Goal: Transaction & Acquisition: Purchase product/service

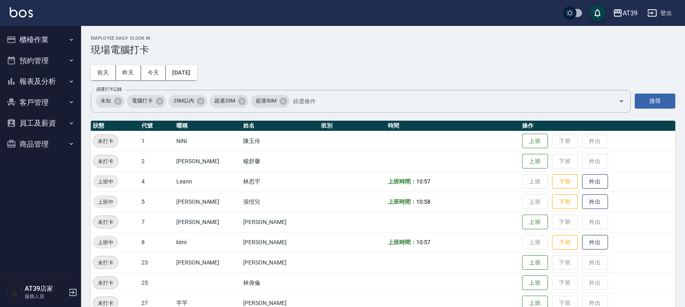
scroll to position [101, 0]
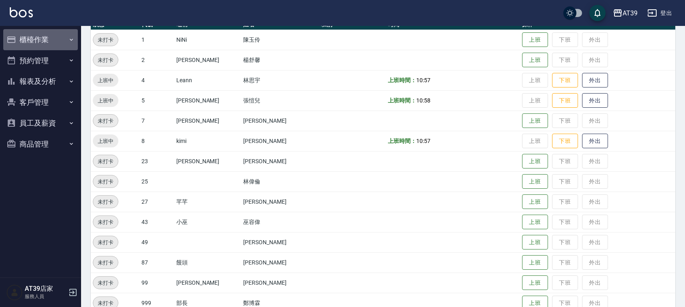
click at [70, 41] on icon "button" at bounding box center [71, 39] width 6 height 6
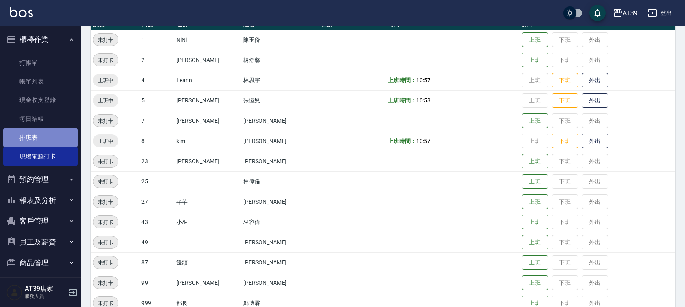
click at [47, 137] on link "排班表" at bounding box center [40, 138] width 75 height 19
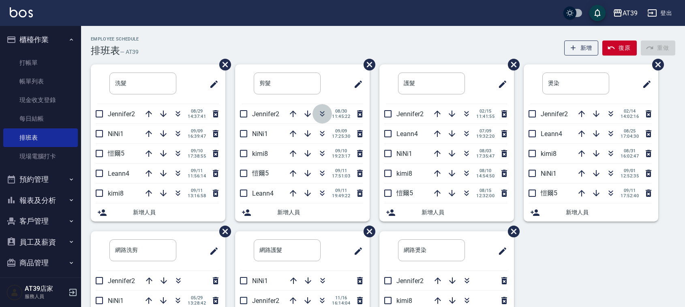
click at [321, 111] on icon "button" at bounding box center [322, 114] width 10 height 10
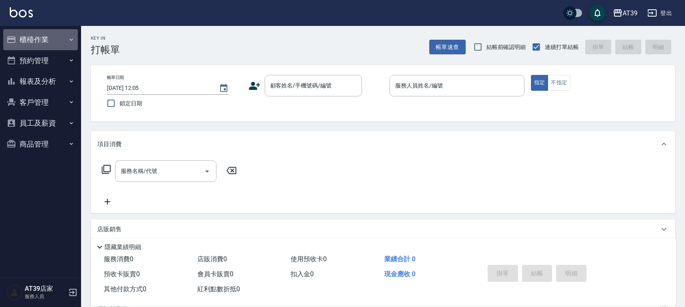
click at [61, 34] on button "櫃檯作業" at bounding box center [40, 39] width 75 height 21
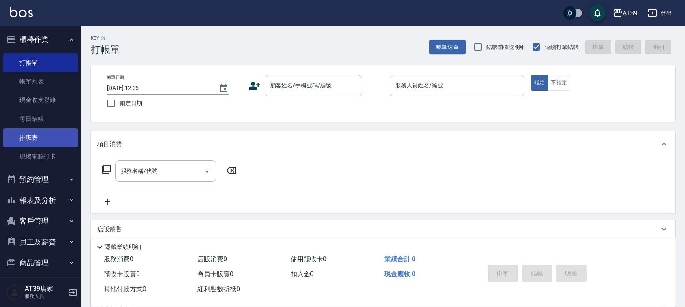
click at [46, 139] on link "排班表" at bounding box center [40, 138] width 75 height 19
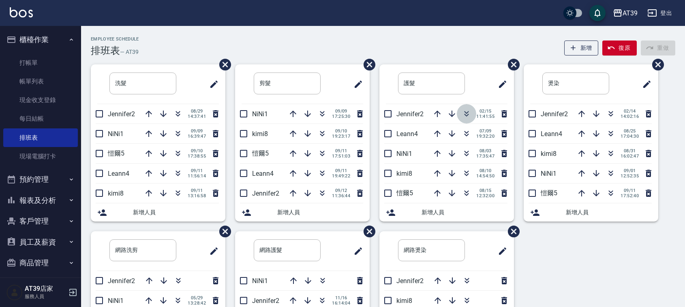
click at [464, 116] on icon "button" at bounding box center [467, 114] width 10 height 10
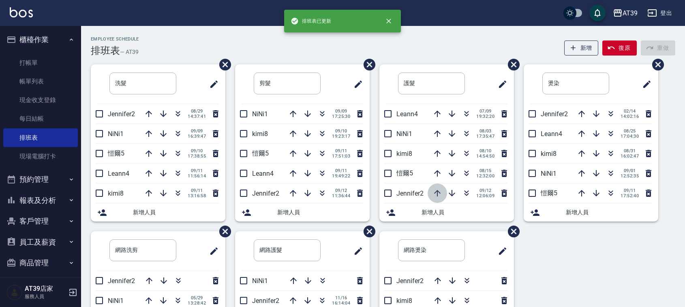
click at [436, 193] on icon "button" at bounding box center [438, 194] width 10 height 10
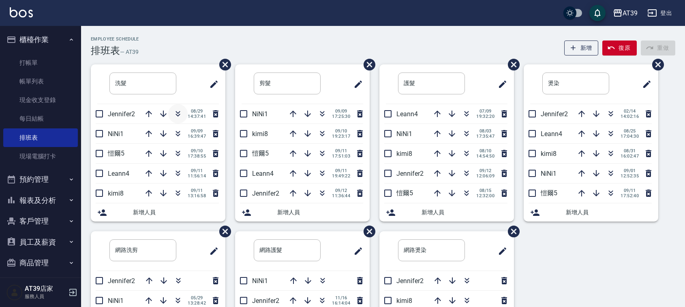
click at [178, 118] on icon "button" at bounding box center [178, 114] width 10 height 10
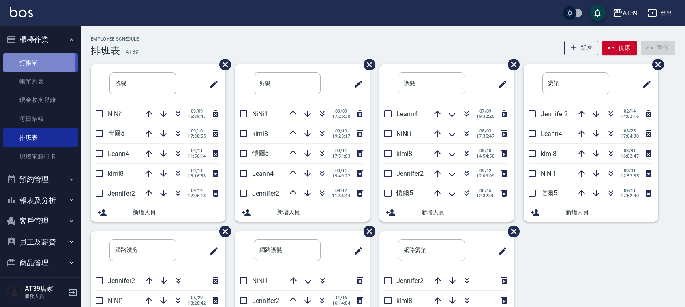
click at [31, 63] on link "打帳單" at bounding box center [40, 63] width 75 height 19
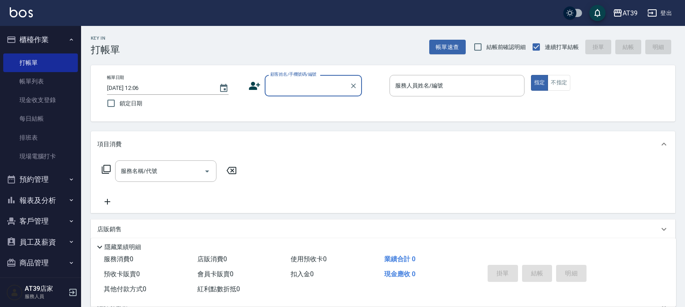
click at [285, 89] on input "顧客姓名/手機號碼/編號" at bounding box center [307, 86] width 78 height 14
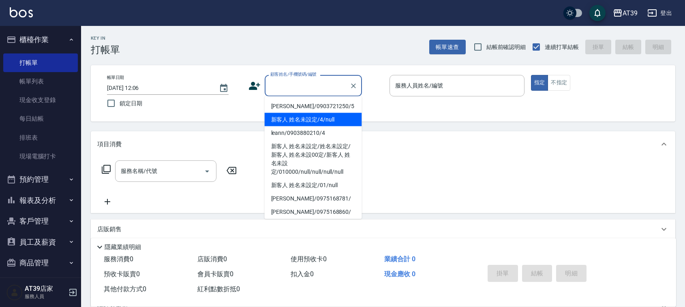
click at [303, 114] on li "新客人 姓名未設定/4/null" at bounding box center [313, 119] width 97 height 13
type input "新客人 姓名未設定/4/null"
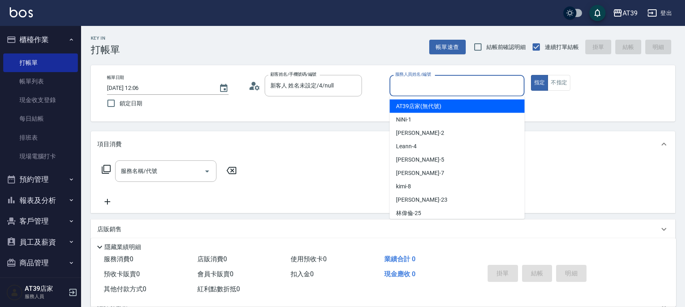
click at [499, 90] on input "服務人員姓名/編號" at bounding box center [457, 86] width 128 height 14
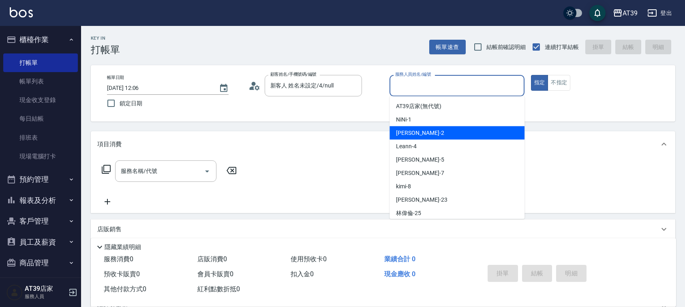
click at [487, 130] on div "Jennifer -2" at bounding box center [457, 132] width 135 height 13
type input "Jennifer-2"
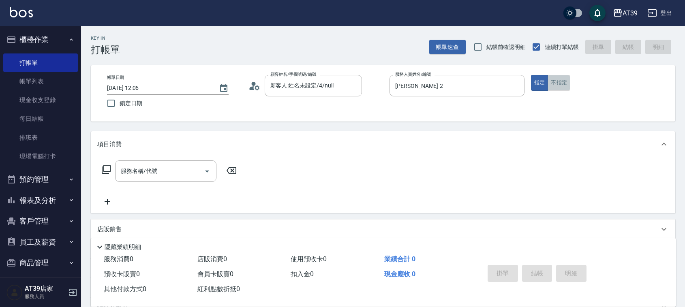
click at [564, 82] on button "不指定" at bounding box center [559, 83] width 23 height 16
click at [140, 171] on input "服務名稱/代號" at bounding box center [160, 171] width 82 height 14
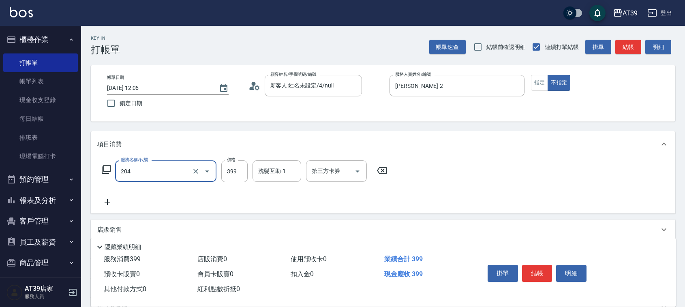
type input "A級洗+剪(204)"
type input "400"
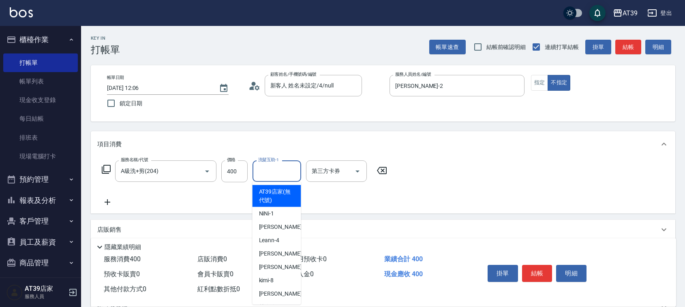
click at [294, 167] on input "洗髮互助-1" at bounding box center [276, 171] width 41 height 14
click at [566, 169] on div "服務名稱/代號 A級洗+剪(204) 服務名稱/代號 價格 400 價格 洗髮互助-1 洗髮互助-1 第三方卡券 第三方卡券" at bounding box center [383, 185] width 585 height 56
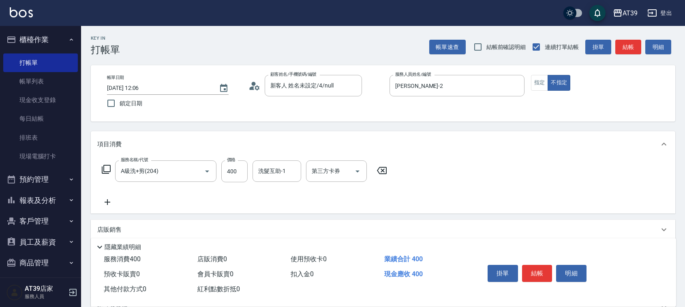
click at [283, 172] on input "洗髮互助-1" at bounding box center [276, 171] width 41 height 14
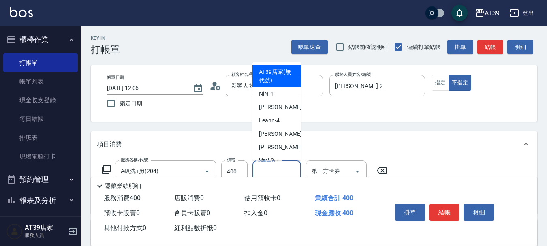
drag, startPoint x: 688, startPoint y: 0, endPoint x: 390, endPoint y: 126, distance: 324.2
click at [390, 126] on div "Key In 打帳單 帳單速查 結帳前確認明細 連續打單結帳 掛單 結帳 明細 帳單日期 2025/09/12 12:06 鎖定日期 顧客姓名/手機號碼/編號…" at bounding box center [314, 210] width 466 height 369
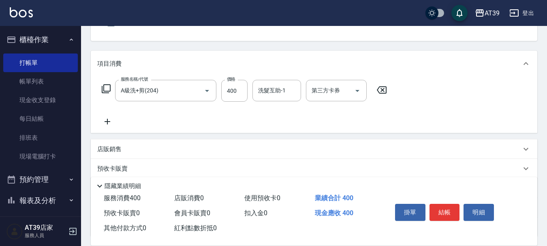
scroll to position [81, 0]
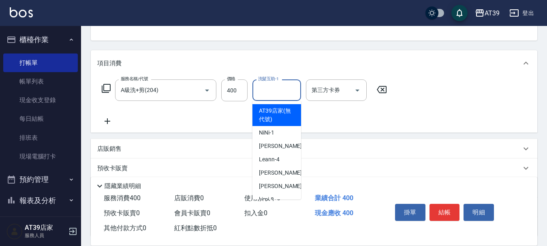
click at [287, 96] on input "洗髮互助-1" at bounding box center [276, 90] width 41 height 14
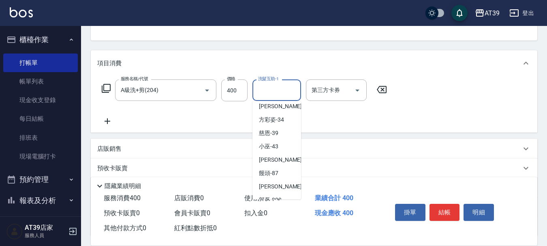
scroll to position [157, 0]
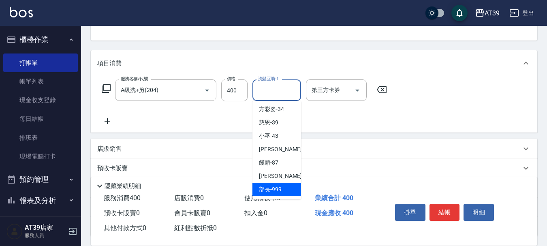
click at [276, 192] on span "部長 -999" at bounding box center [270, 189] width 23 height 9
type input "部長-999"
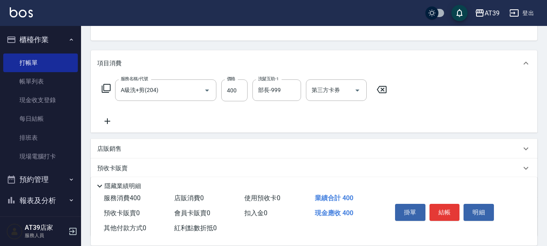
click at [276, 194] on span "使用預收卡 0" at bounding box center [262, 198] width 36 height 8
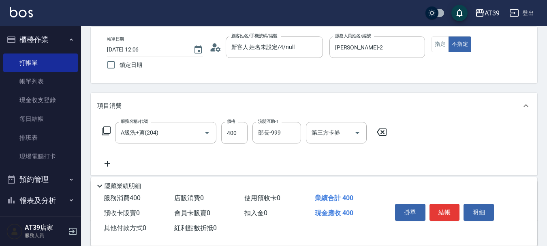
scroll to position [0, 0]
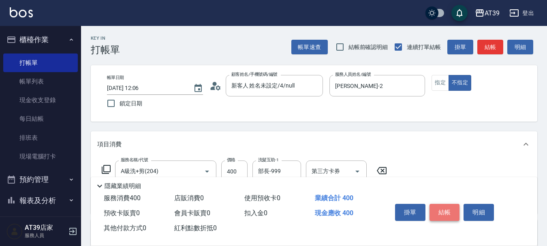
click at [450, 215] on button "結帳" at bounding box center [445, 212] width 30 height 17
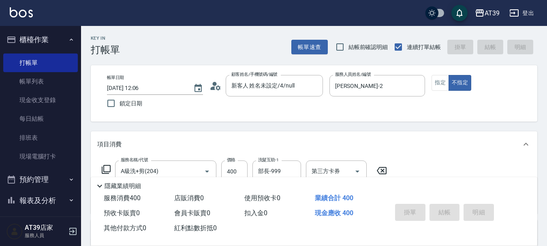
type input "2025/09/12 12:07"
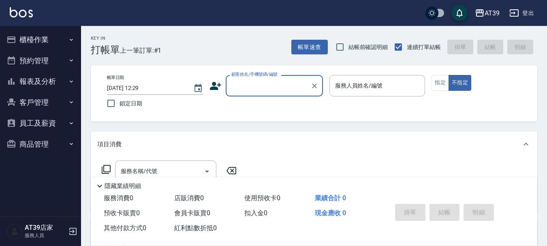
click at [67, 76] on button "報表及分析" at bounding box center [40, 81] width 75 height 21
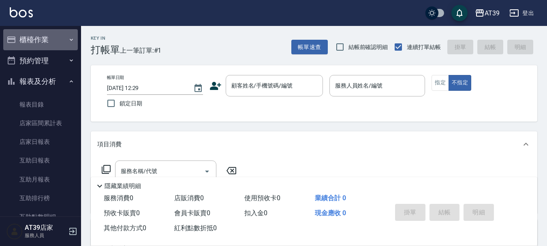
click at [68, 40] on icon "button" at bounding box center [71, 39] width 6 height 6
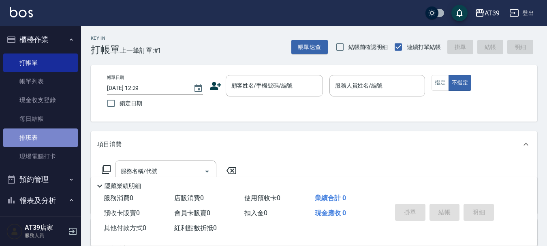
click at [54, 134] on link "排班表" at bounding box center [40, 138] width 75 height 19
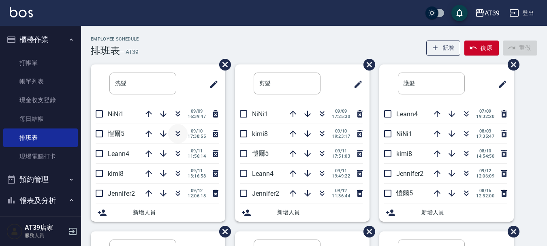
click at [178, 137] on icon "button" at bounding box center [178, 134] width 10 height 10
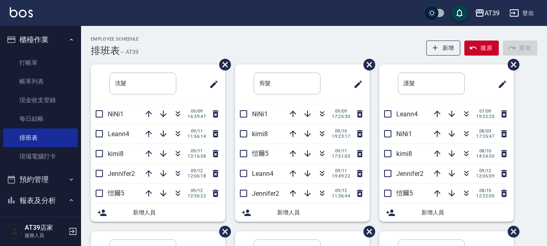
click at [324, 134] on icon "button" at bounding box center [322, 134] width 10 height 10
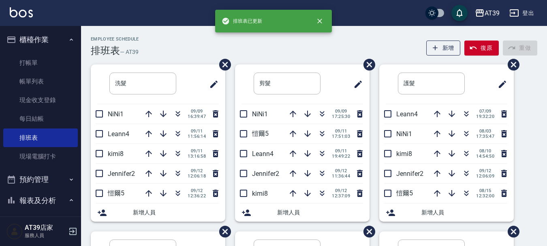
click at [262, 40] on div "Employee Schedule 排班表 — AT39 新增 復原 重做" at bounding box center [314, 46] width 447 height 20
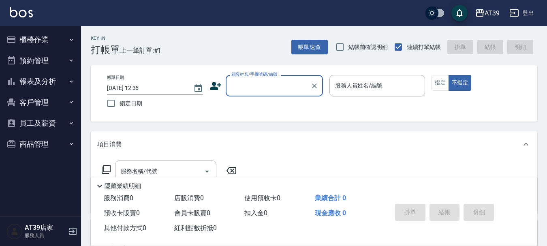
click at [98, 184] on icon at bounding box center [100, 186] width 10 height 10
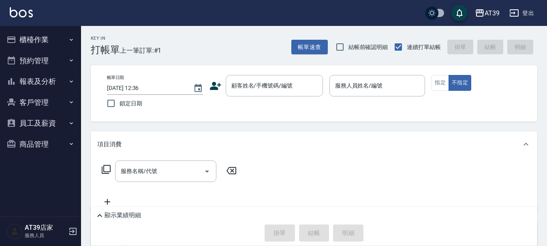
click at [409, 24] on div "AT39 登出" at bounding box center [273, 13] width 547 height 26
click at [283, 87] on div "顧客姓名/手機號碼/編號 顧客姓名/手機號碼/編號" at bounding box center [274, 85] width 97 height 21
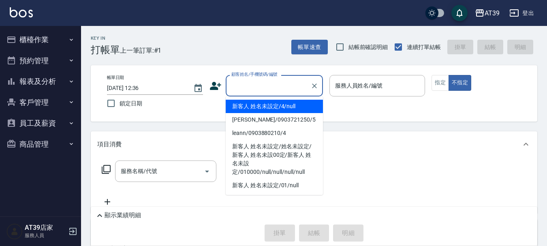
click at [289, 109] on li "新客人 姓名未設定/4/null" at bounding box center [274, 106] width 97 height 13
type input "新客人 姓名未設定/4/null"
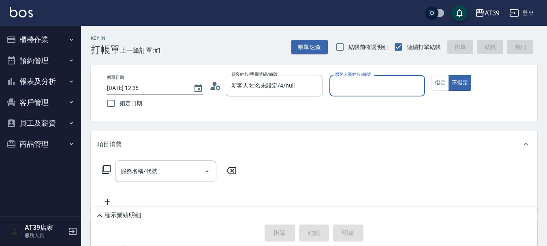
click at [363, 87] on input "服務人員姓名/編號" at bounding box center [377, 86] width 89 height 14
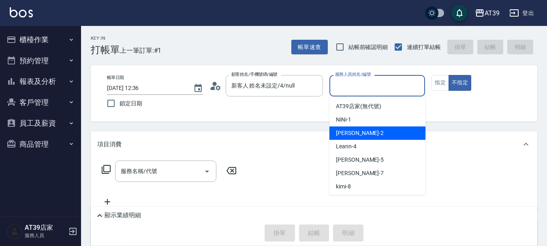
click at [389, 126] on div "Jennifer -2" at bounding box center [378, 132] width 96 height 13
type input "Jennifer-2"
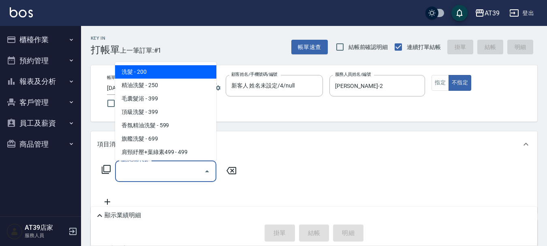
click at [133, 174] on input "服務名稱/代號" at bounding box center [160, 171] width 82 height 14
click at [176, 74] on span "洗髮 - 200" at bounding box center [165, 71] width 101 height 13
type input "洗髮(101)"
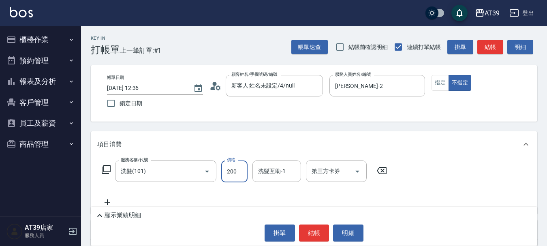
click at [238, 173] on input "200" at bounding box center [234, 172] width 26 height 22
type input "399"
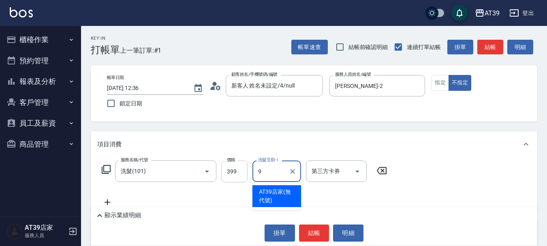
type input "99"
click at [288, 171] on button "Clear" at bounding box center [292, 171] width 11 height 11
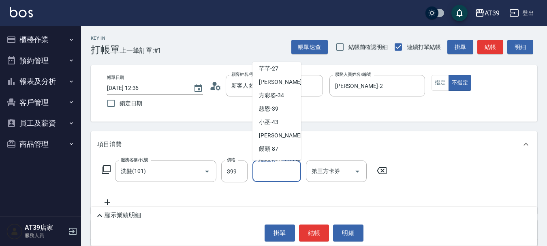
scroll to position [157, 0]
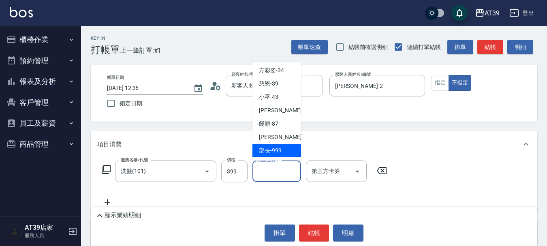
click at [274, 156] on div "部長 -999" at bounding box center [277, 150] width 49 height 13
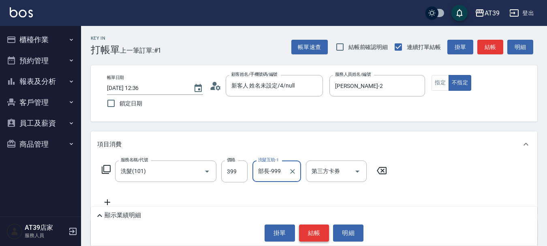
type input "部長-999"
click at [317, 231] on button "結帳" at bounding box center [314, 233] width 30 height 17
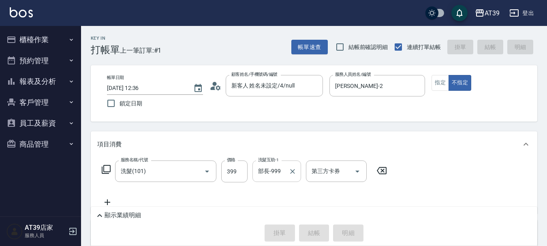
type input "2025/09/12 12:40"
